Goal: Task Accomplishment & Management: Complete application form

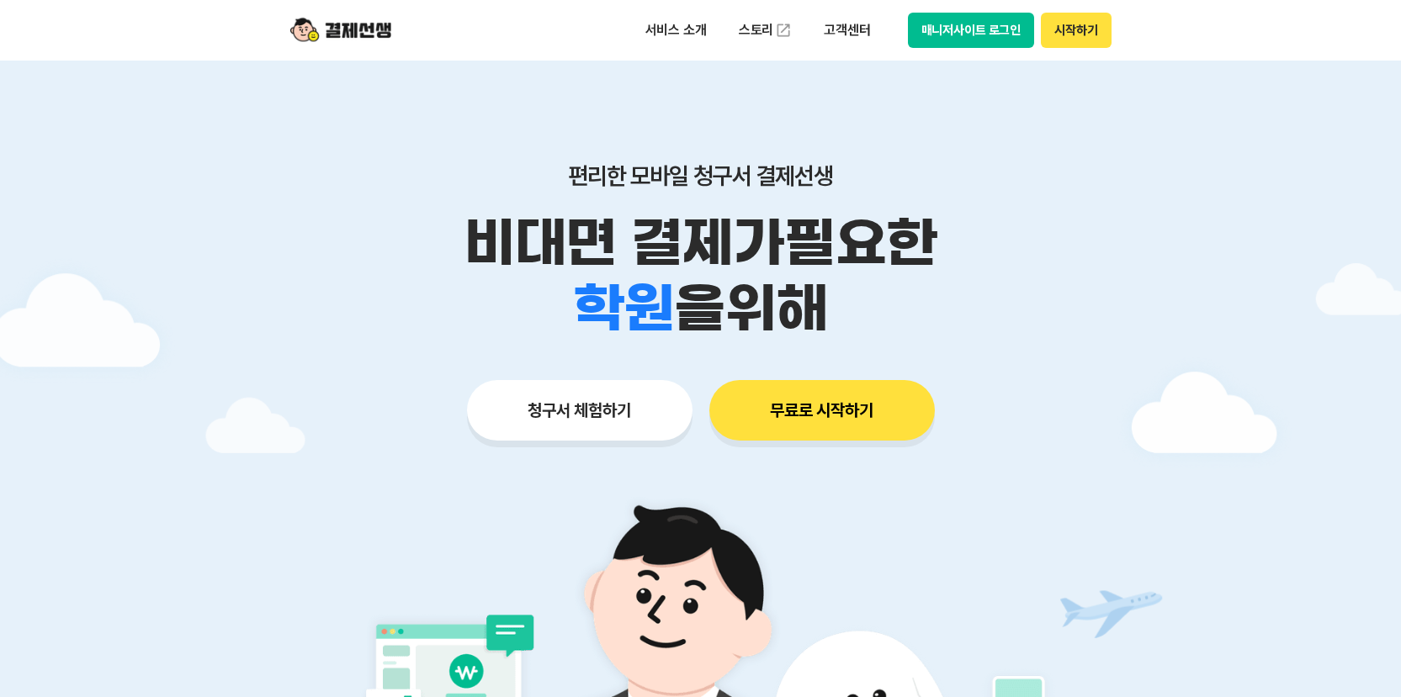
click at [1106, 28] on button "시작하기" at bounding box center [1076, 30] width 70 height 35
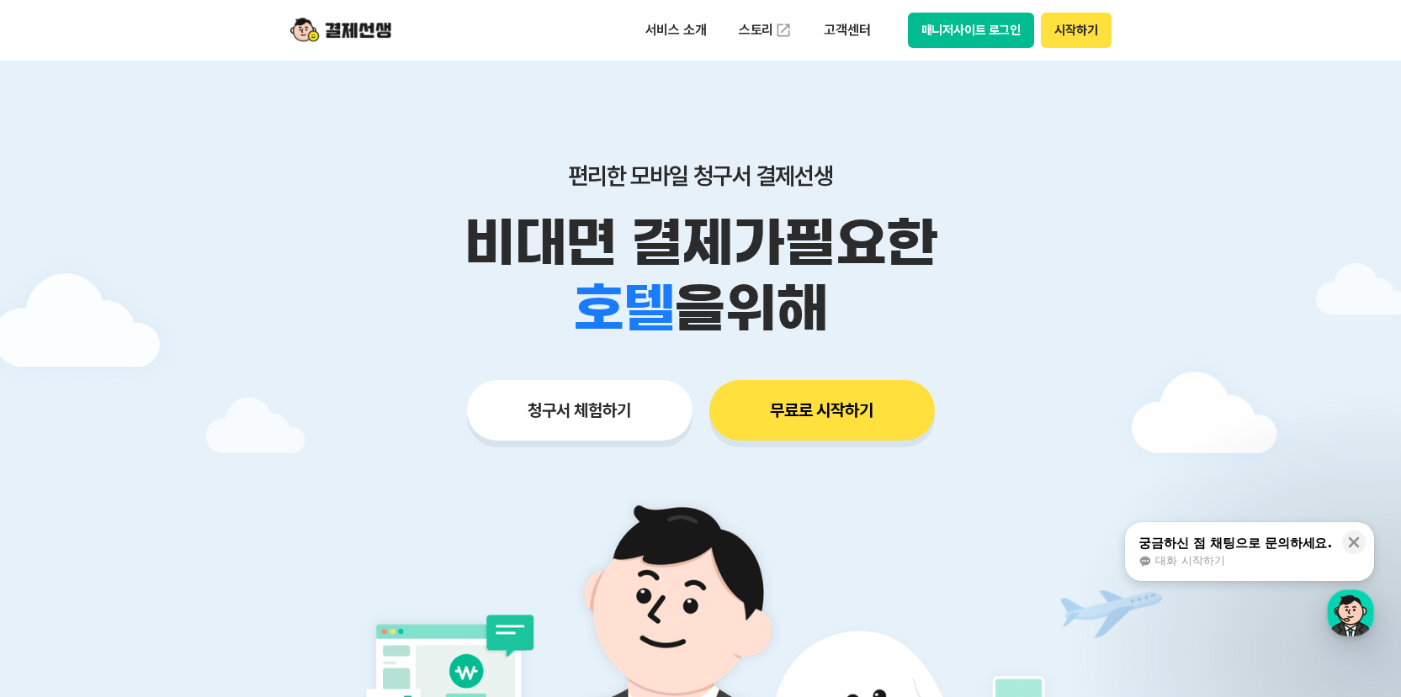
click at [957, 25] on button "매니저사이트 로그인" at bounding box center [971, 30] width 127 height 35
click at [961, 32] on button "매니저사이트 로그인" at bounding box center [971, 30] width 127 height 35
click at [954, 24] on button "매니저사이트 로그인" at bounding box center [971, 30] width 127 height 35
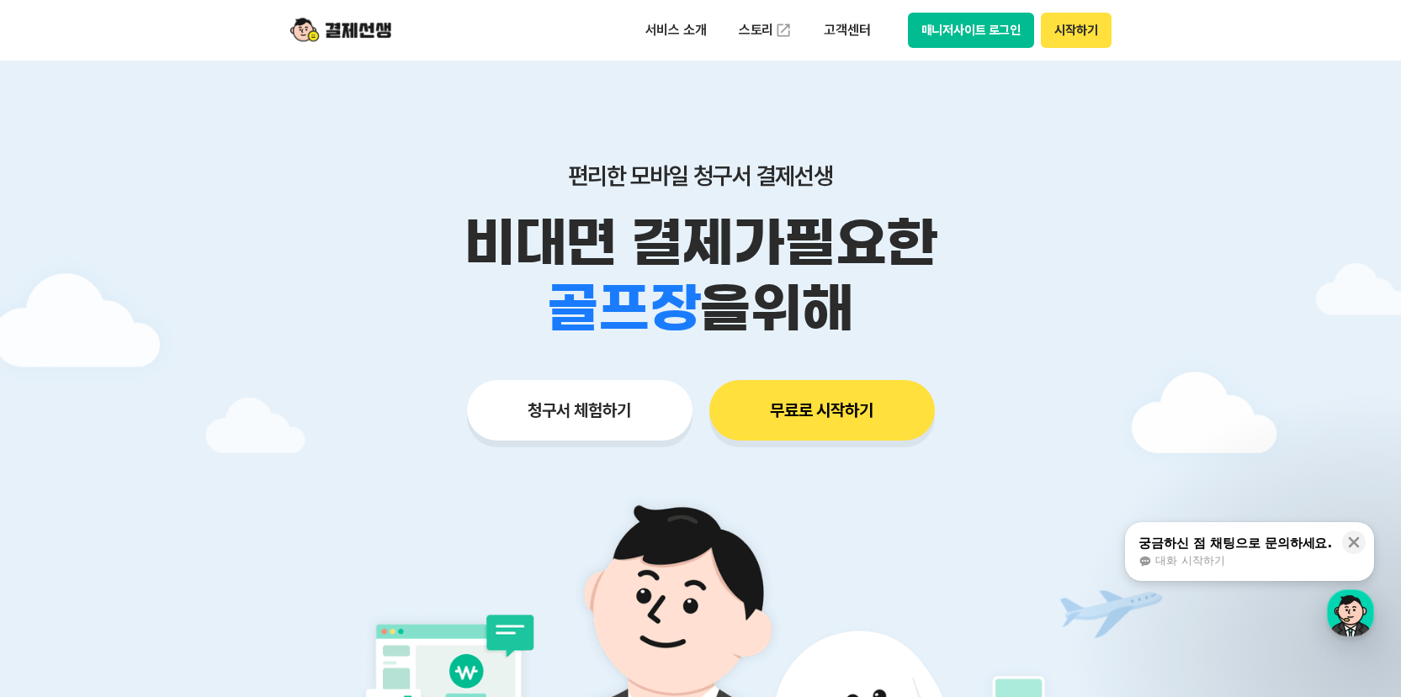
click at [1119, 35] on div "서비스 소개 스토리 고객센터 매니저사이트 로그인 시작하기" at bounding box center [700, 30] width 861 height 61
click at [1080, 20] on button "시작하기" at bounding box center [1076, 30] width 70 height 35
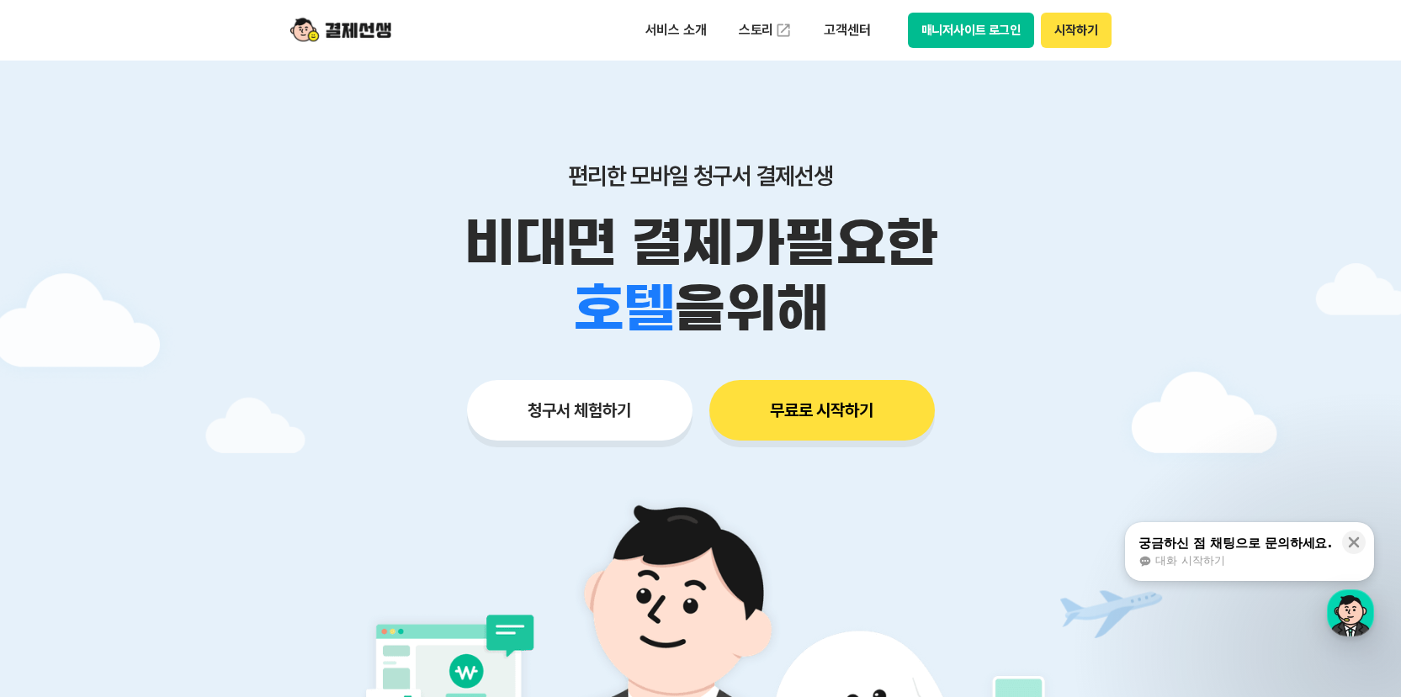
drag, startPoint x: 1158, startPoint y: 242, endPoint x: 1146, endPoint y: 251, distance: 14.5
click at [1158, 242] on div at bounding box center [700, 505] width 1401 height 888
click at [835, 411] on button "무료로 시작하기" at bounding box center [821, 410] width 225 height 61
click at [971, 25] on button "매니저사이트 로그인" at bounding box center [971, 30] width 127 height 35
